Goal: Navigation & Orientation: Go to known website

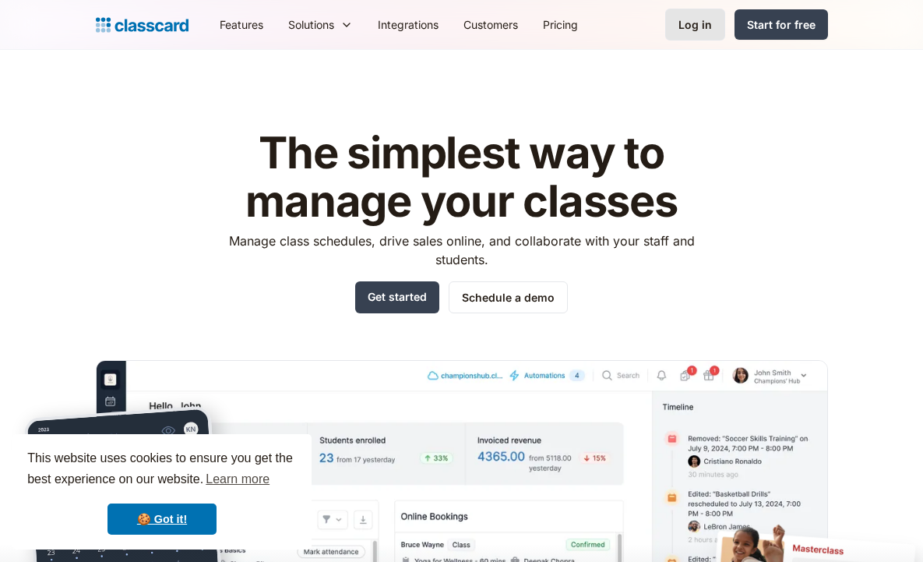
click at [697, 30] on div "Log in" at bounding box center [696, 24] width 34 height 16
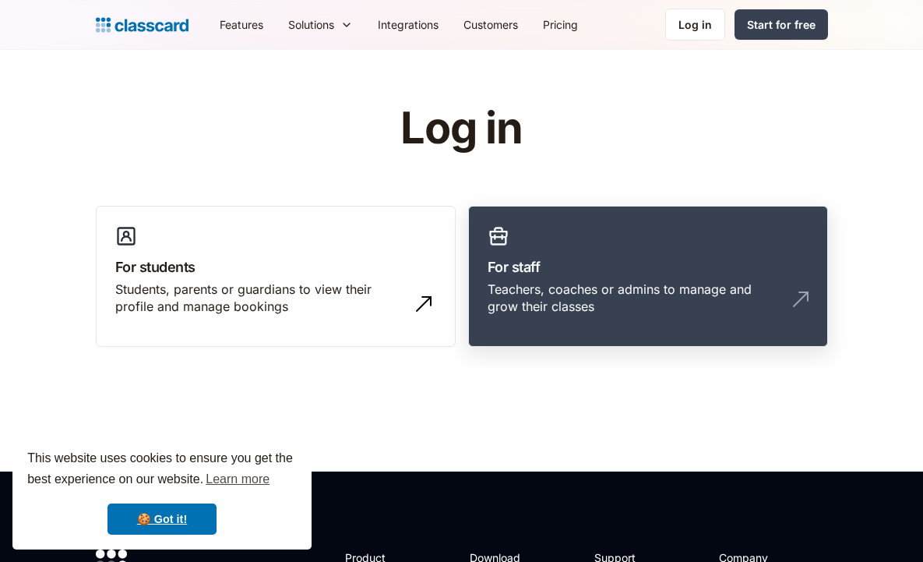
click at [572, 266] on h3 "For staff" at bounding box center [648, 266] width 321 height 21
